Goal: Task Accomplishment & Management: Manage account settings

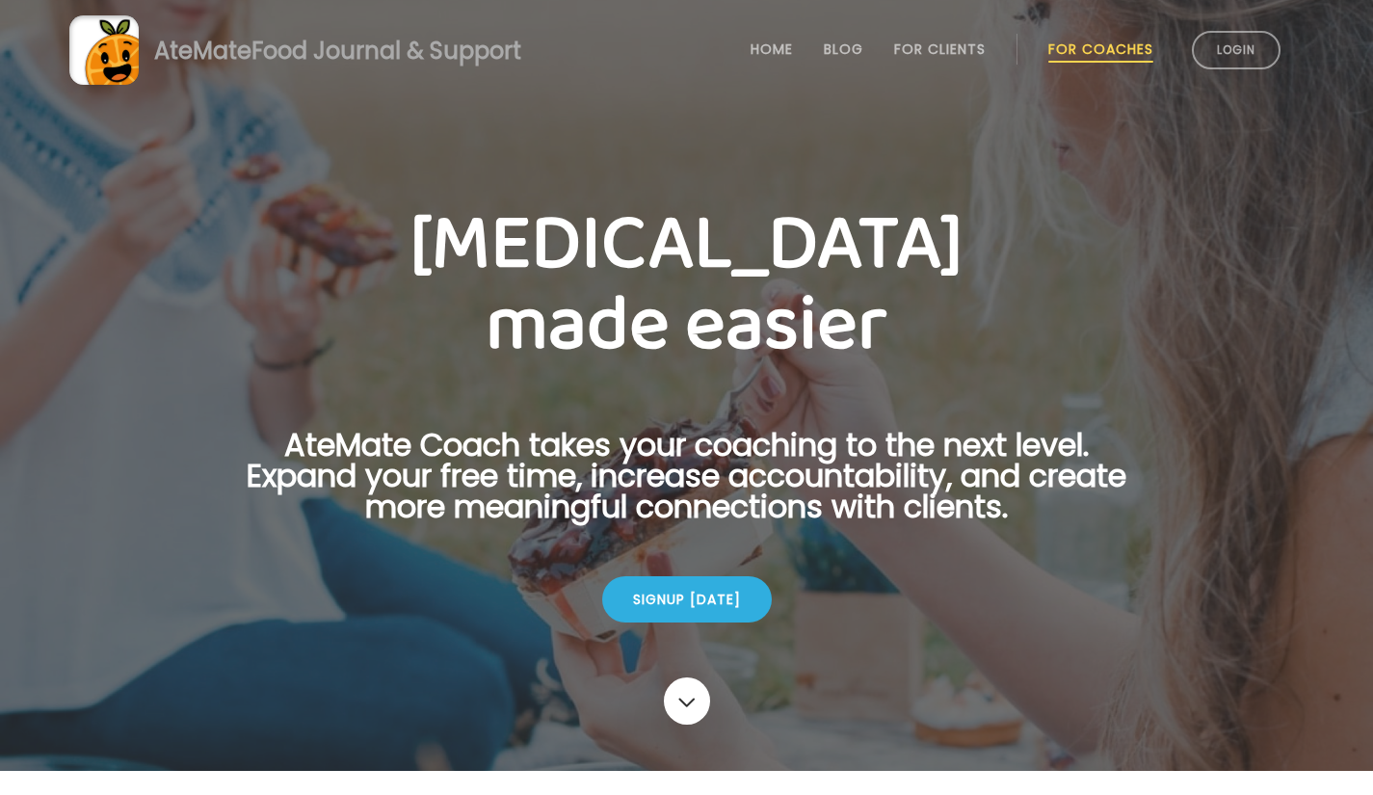
click at [1230, 44] on link "Login" at bounding box center [1236, 50] width 89 height 39
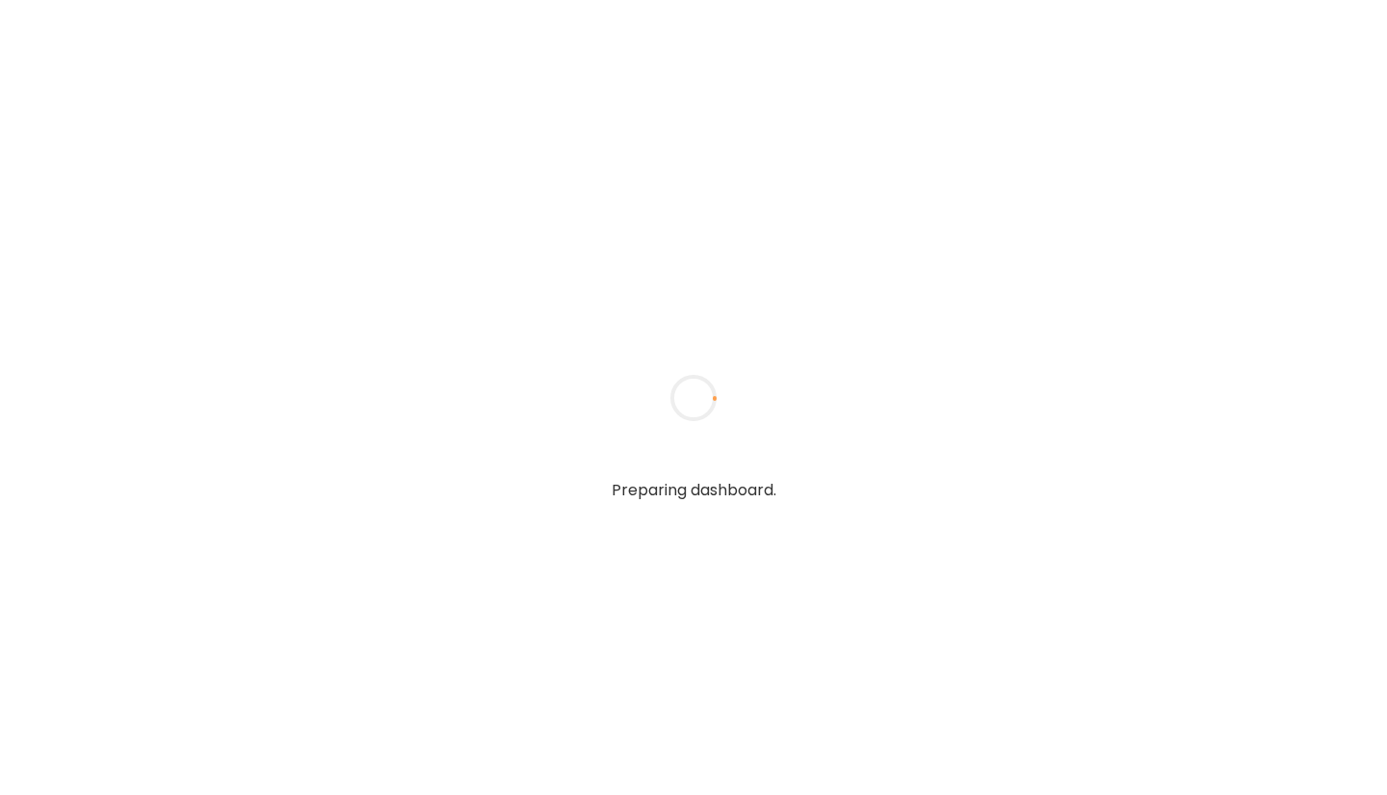
type input "**********"
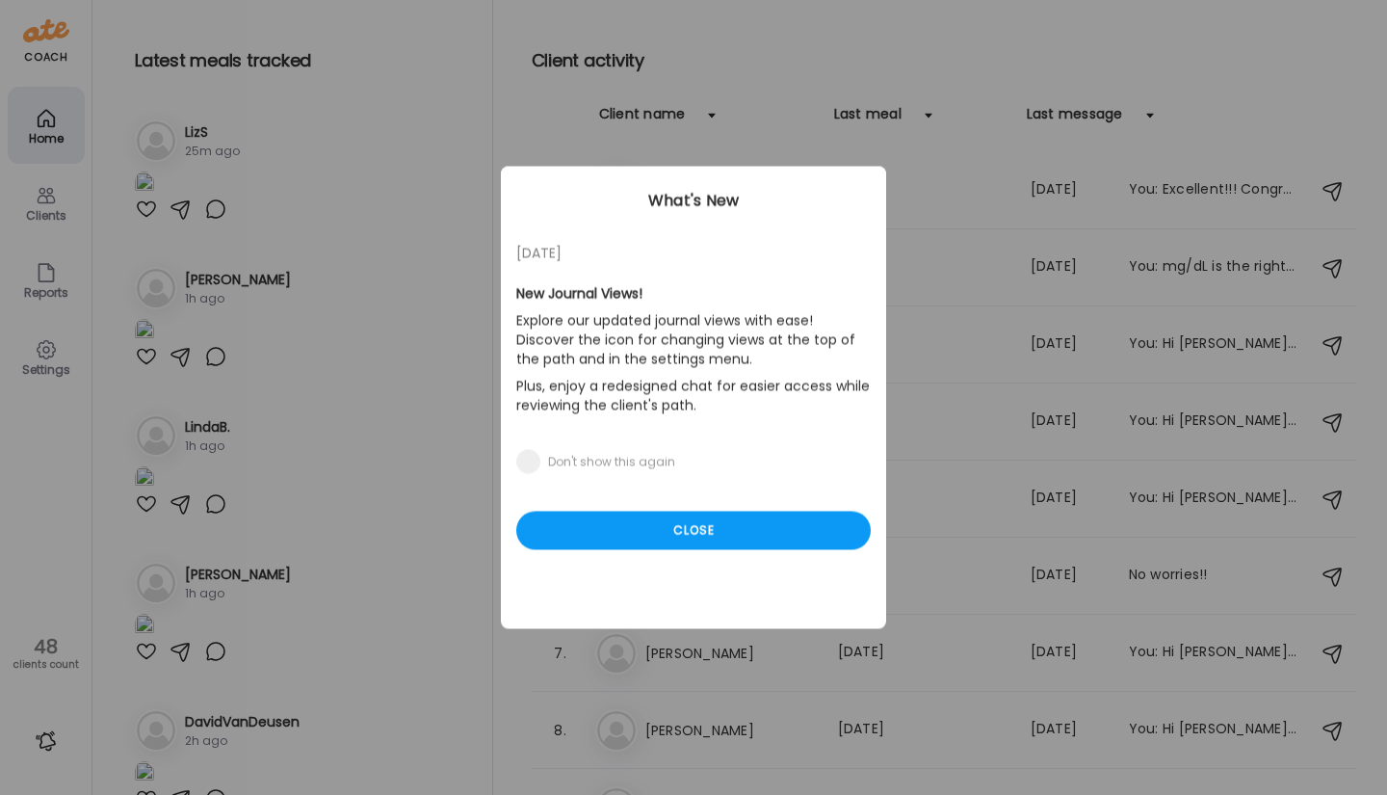
type input "**********"
click at [634, 534] on div "Close" at bounding box center [693, 531] width 355 height 39
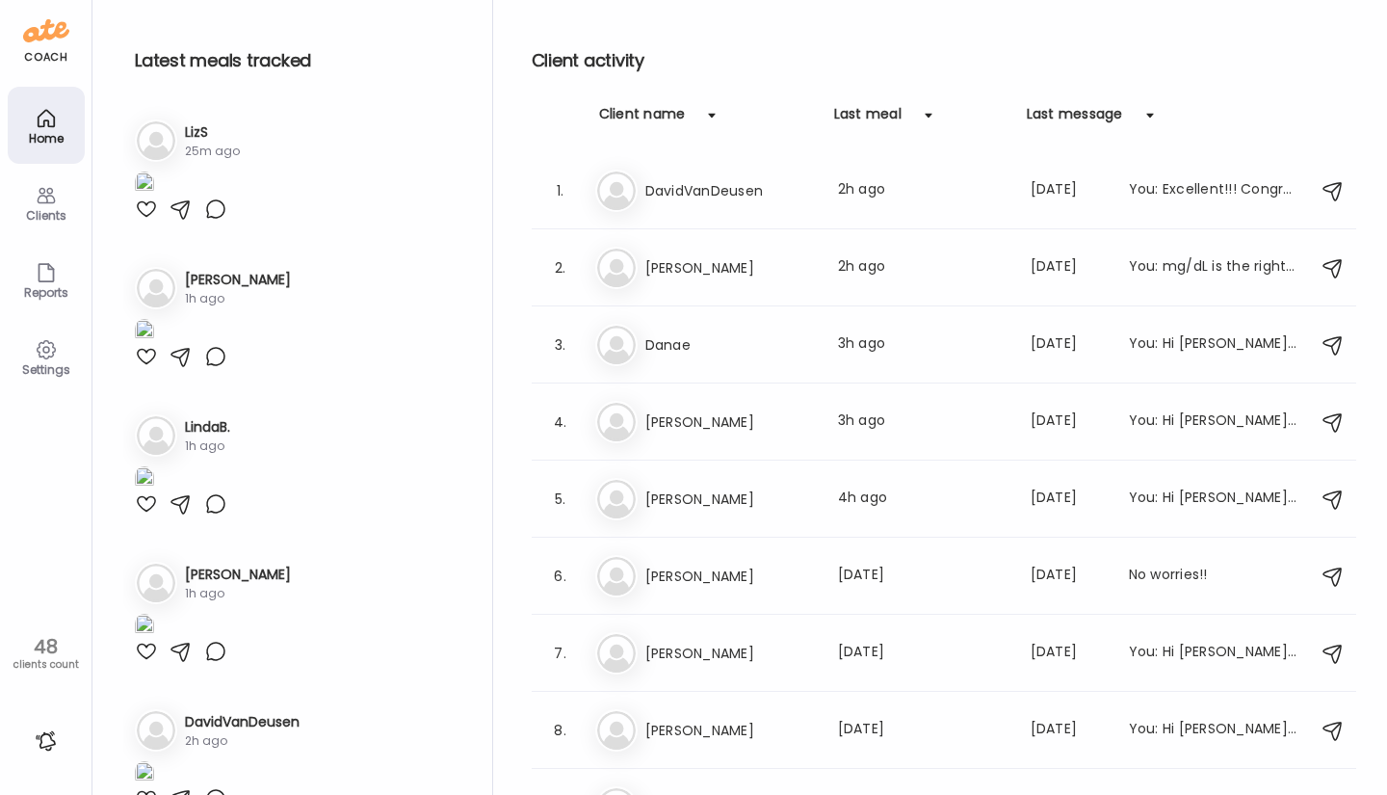
click at [653, 352] on h3 "Danae" at bounding box center [731, 344] width 170 height 23
click at [653, 352] on div at bounding box center [693, 398] width 92 height 92
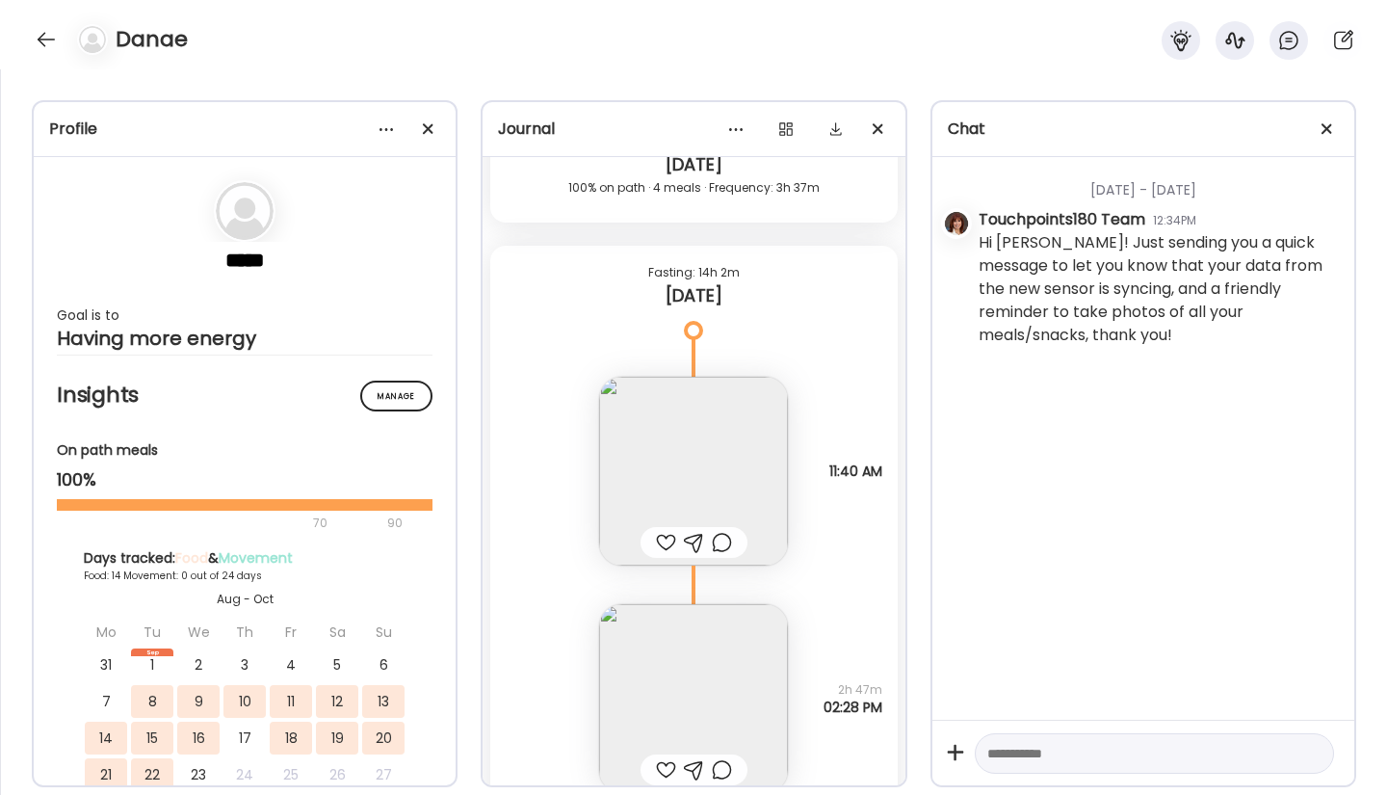
scroll to position [32803, 0]
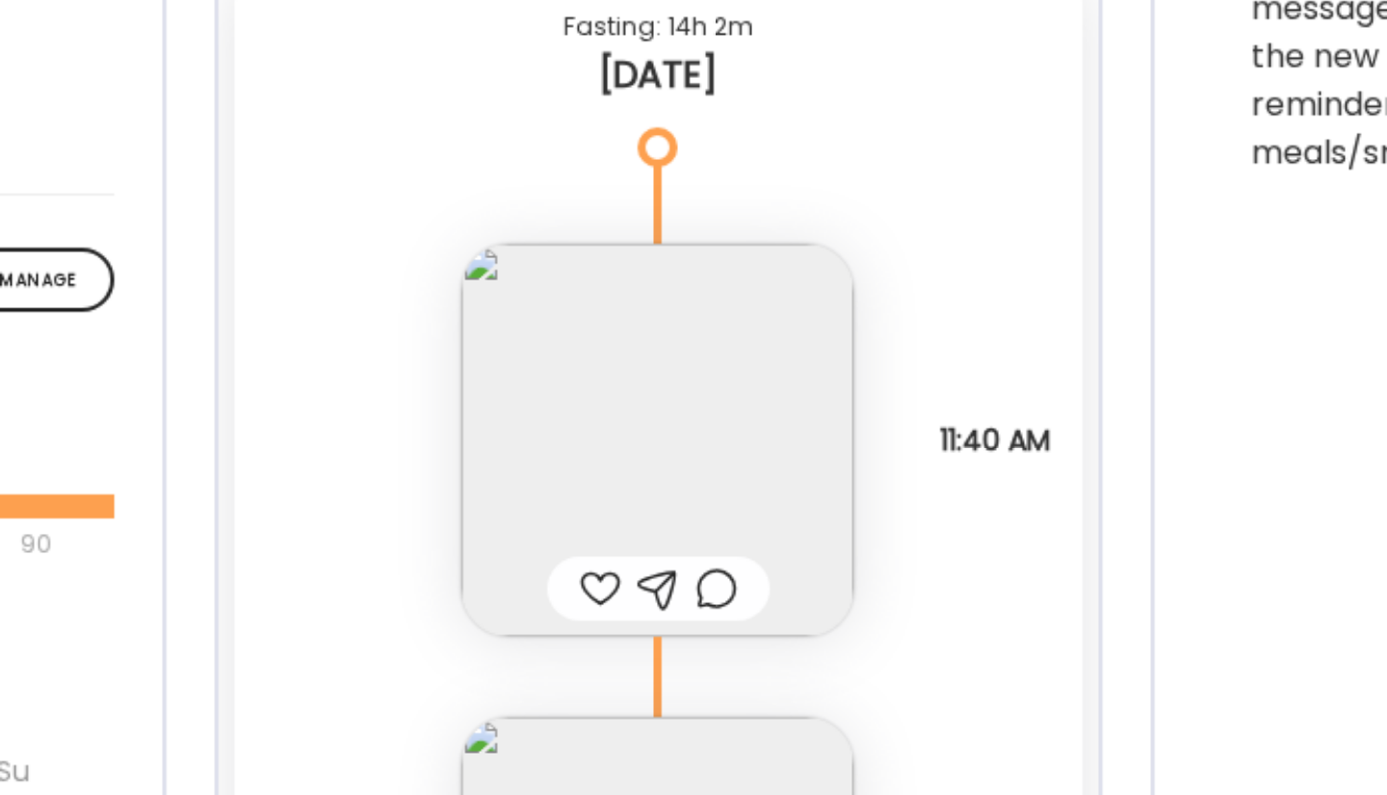
click at [762, 385] on img at bounding box center [693, 473] width 189 height 189
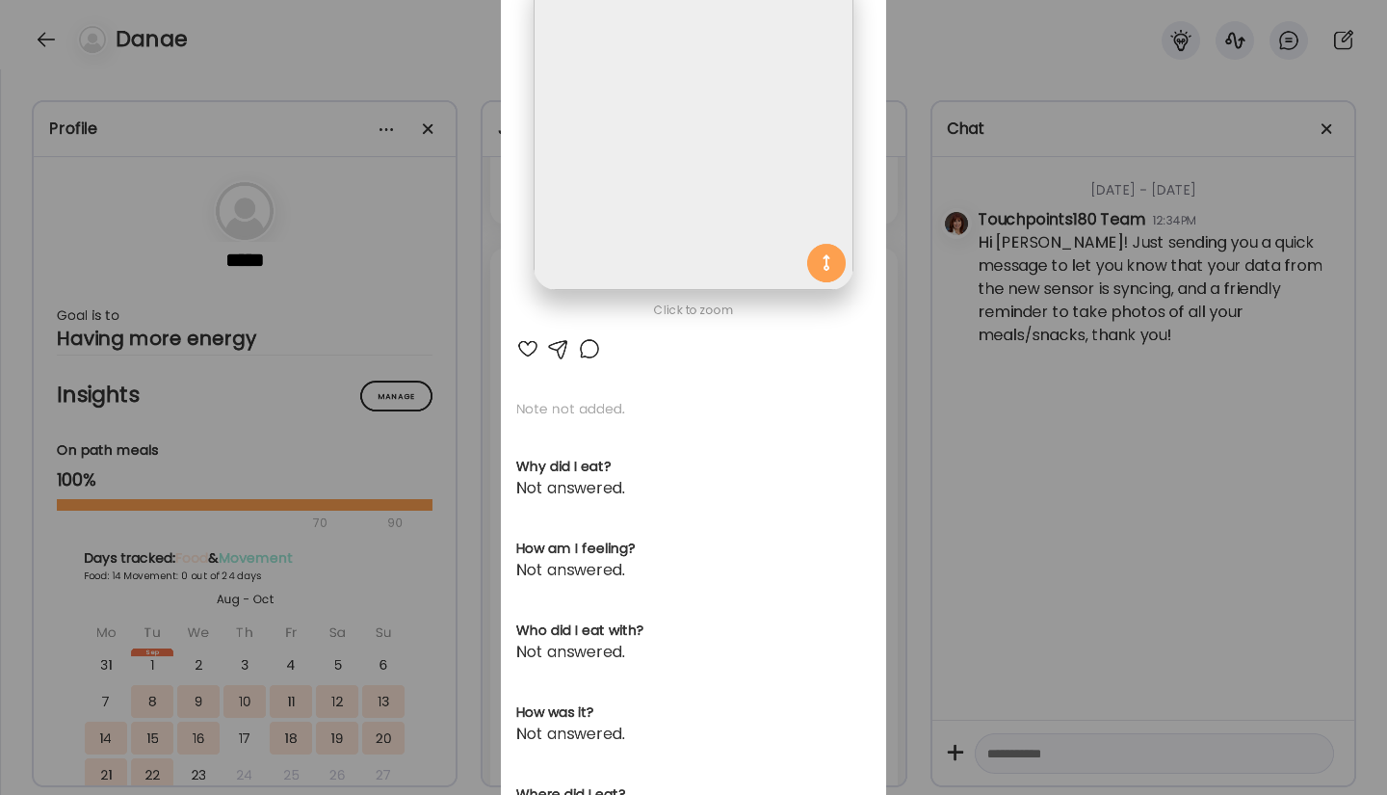
scroll to position [0, 0]
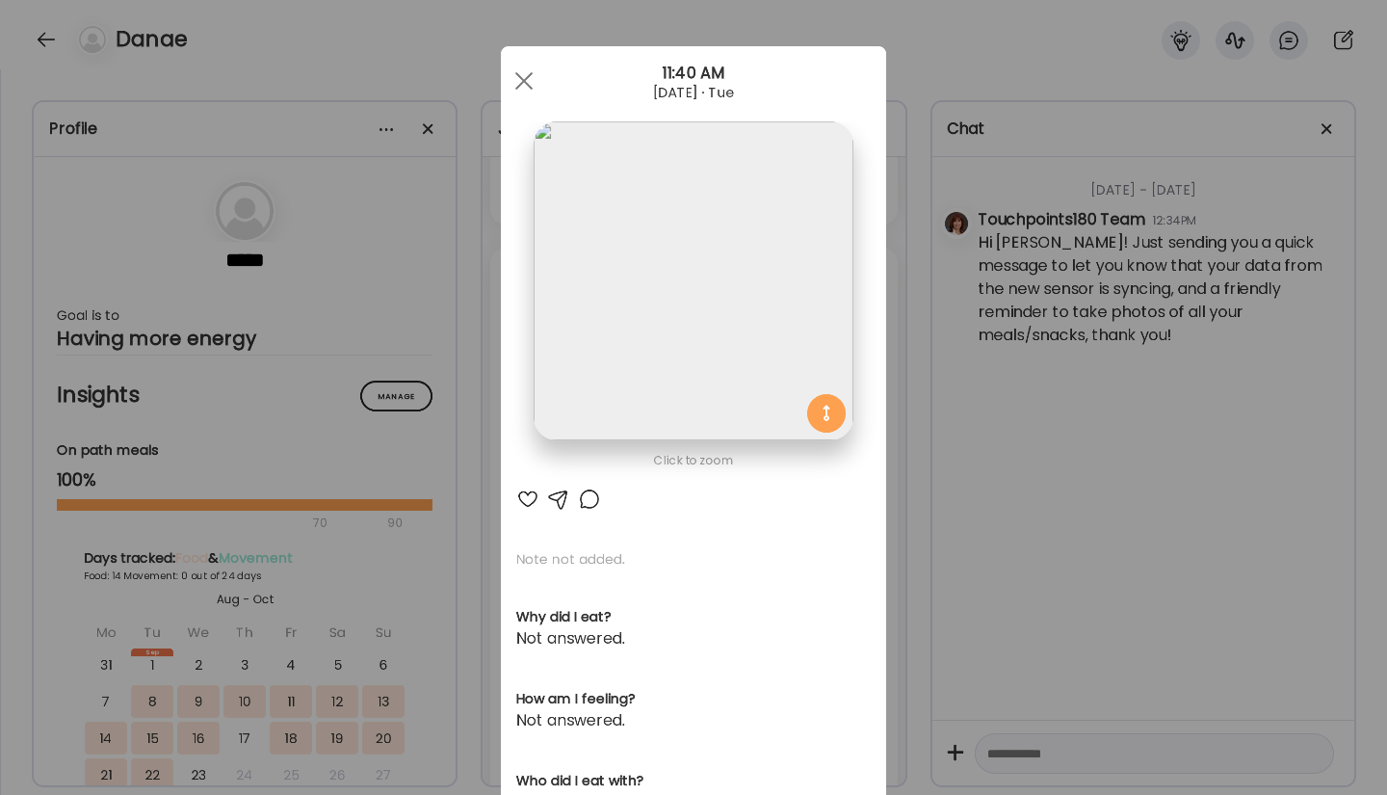
click at [522, 86] on span at bounding box center [523, 80] width 17 height 17
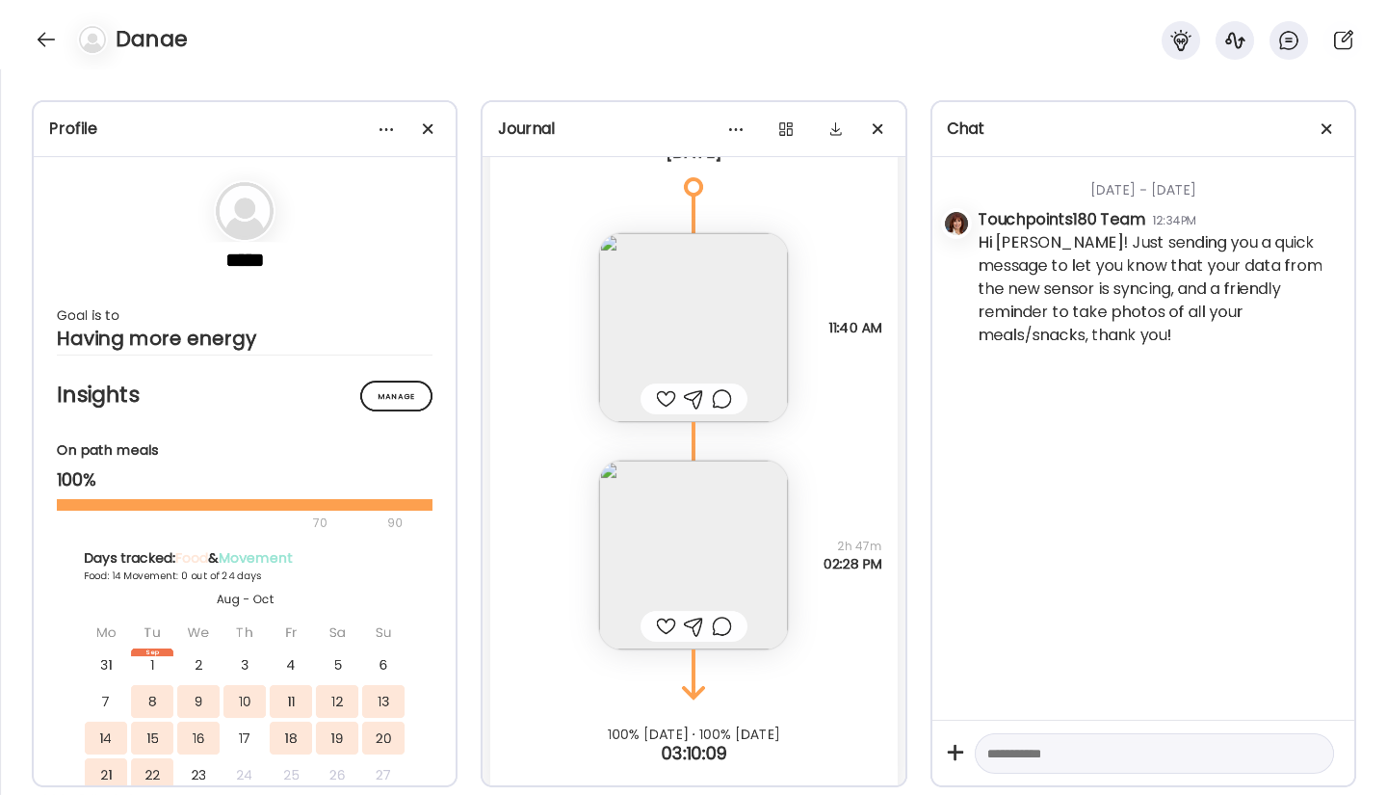
scroll to position [32952, 0]
click at [713, 561] on img at bounding box center [693, 551] width 189 height 189
